Goal: Task Accomplishment & Management: Manage account settings

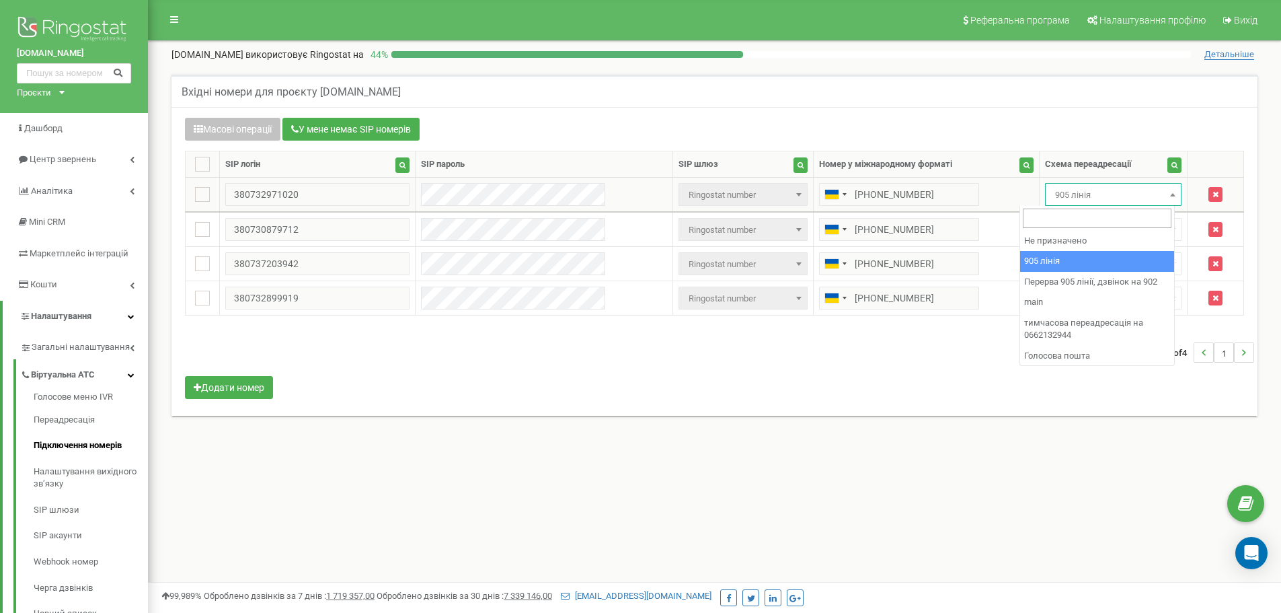
click at [1091, 191] on span "905 лінія" at bounding box center [1113, 195] width 127 height 19
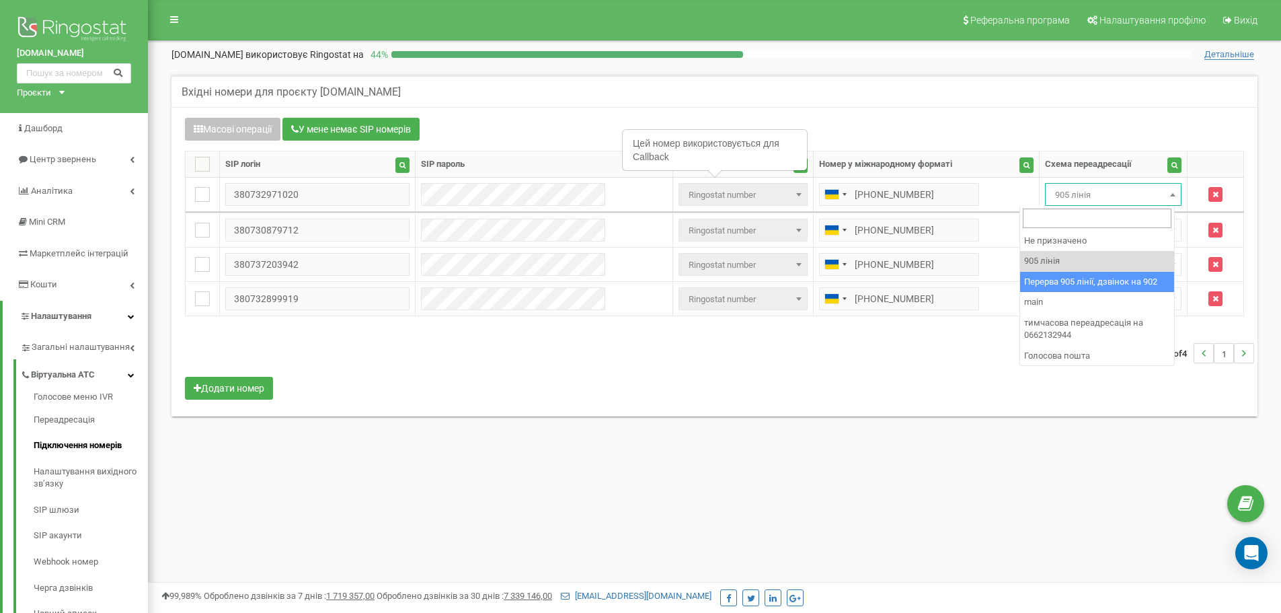
drag, startPoint x: 1055, startPoint y: 272, endPoint x: 1058, endPoint y: 229, distance: 43.1
select select "173564"
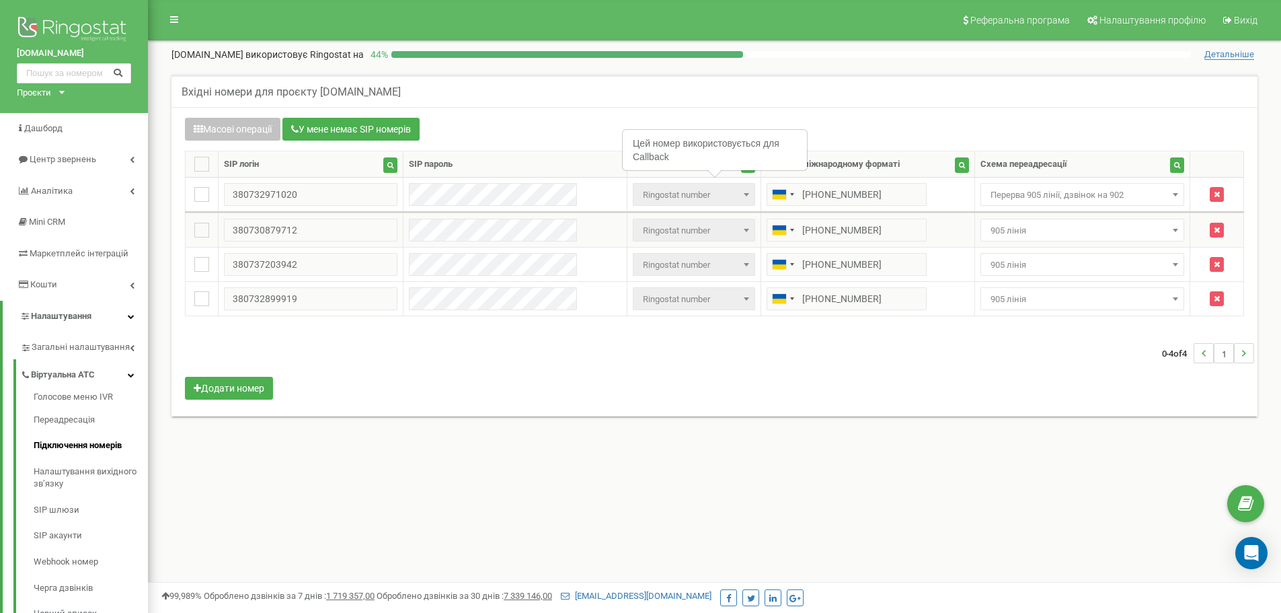
click at [1062, 218] on td "Не призначено 905 лінія Перерва 905 лінії, дзвінок на 902 main тимчасова переад…" at bounding box center [1083, 230] width 216 height 34
click at [1058, 227] on span "905 лінія" at bounding box center [1082, 230] width 195 height 19
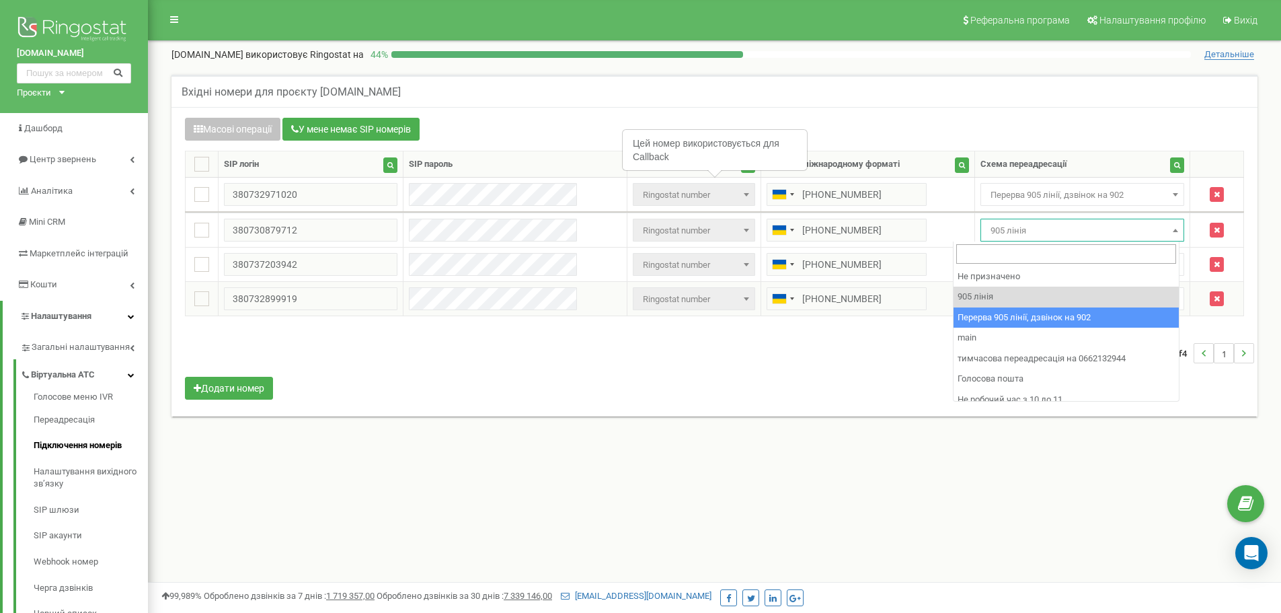
drag, startPoint x: 1030, startPoint y: 320, endPoint x: 1031, endPoint y: 305, distance: 15.5
select select "173564"
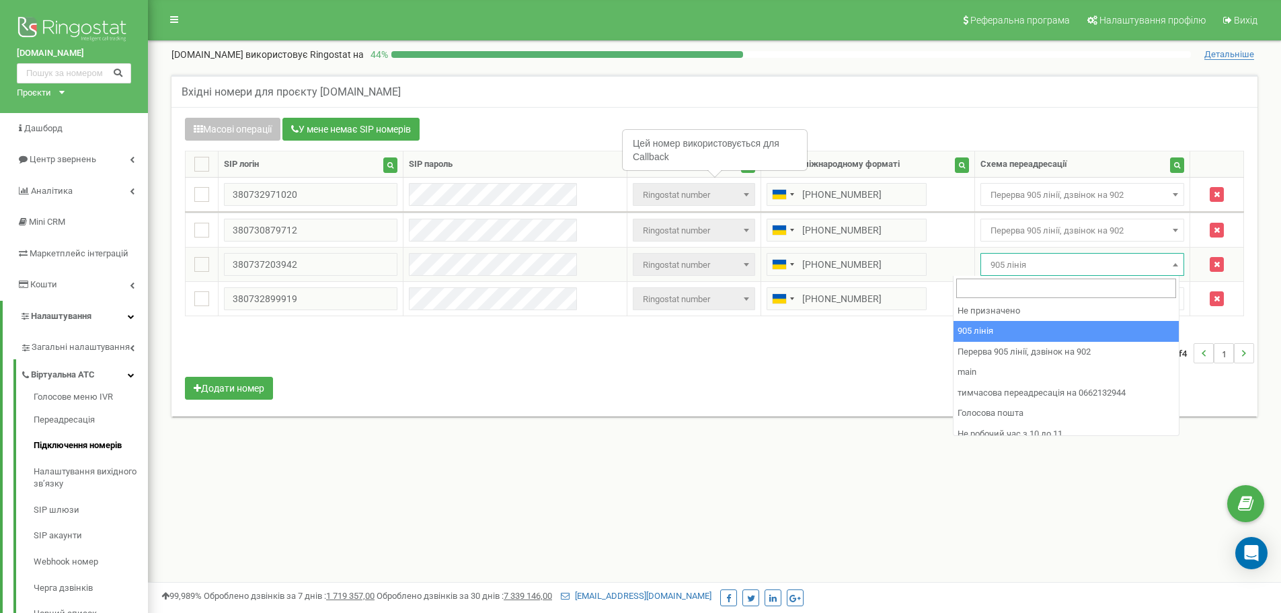
click at [1039, 269] on span "905 лінія" at bounding box center [1082, 265] width 195 height 19
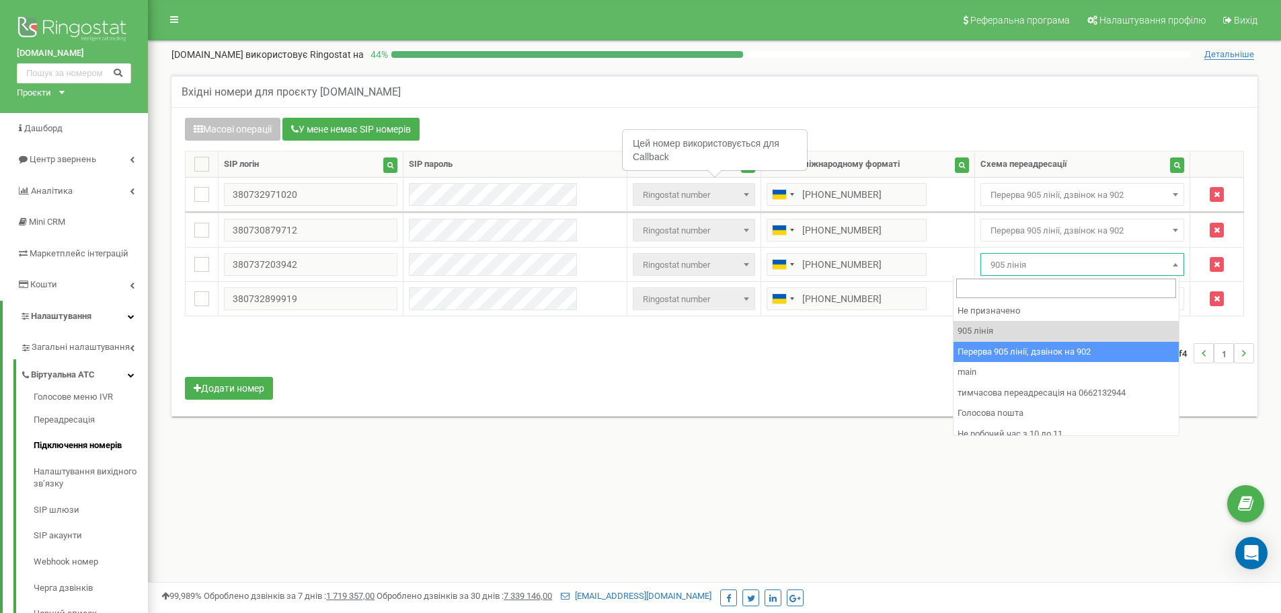
drag, startPoint x: 1006, startPoint y: 352, endPoint x: 1014, endPoint y: 316, distance: 37.2
select select "173564"
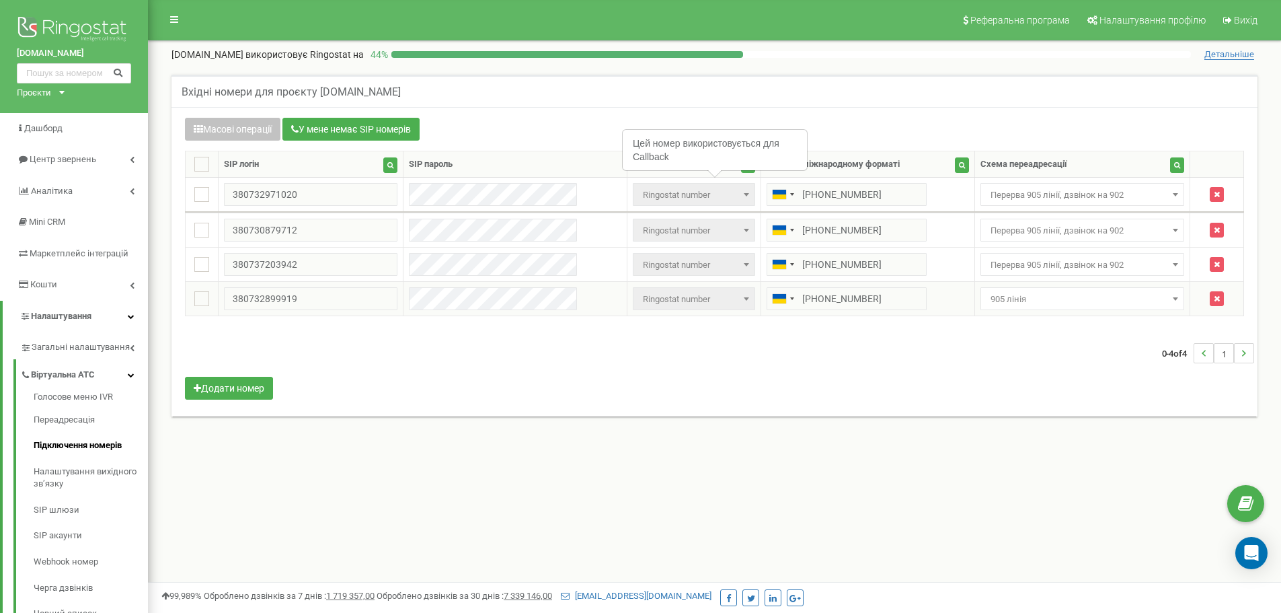
click at [1019, 291] on span "905 лінія" at bounding box center [1082, 299] width 195 height 19
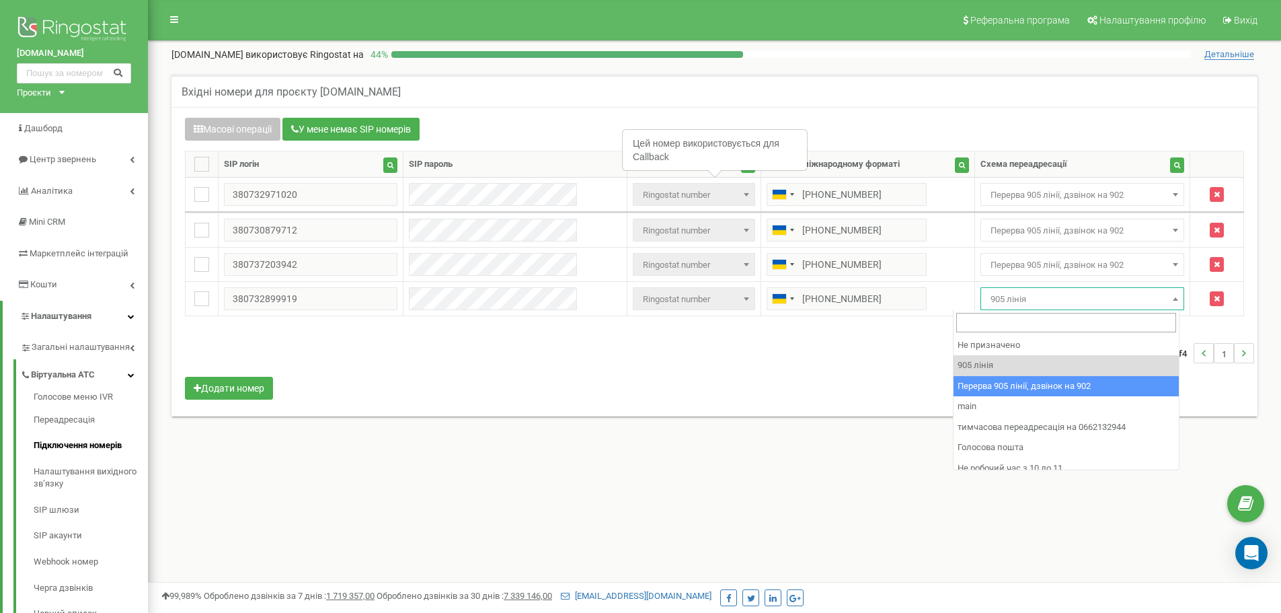
select select "173564"
